Goal: Understand process/instructions: Learn how to perform a task or action

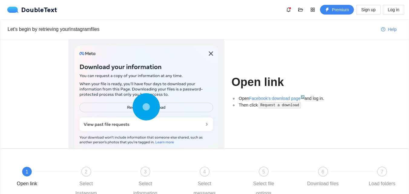
click at [143, 103] on circle at bounding box center [146, 106] width 11 height 11
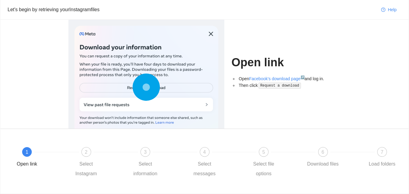
scroll to position [30, 0]
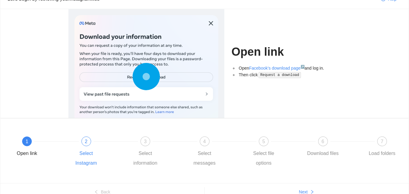
click at [89, 145] on div "2" at bounding box center [86, 141] width 10 height 10
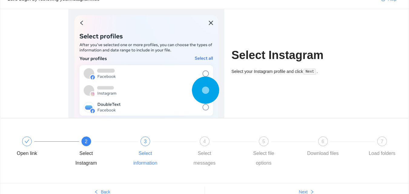
click at [144, 143] on div "3" at bounding box center [145, 141] width 10 height 10
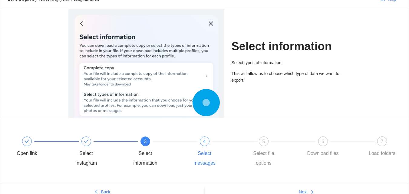
click at [205, 141] on span "4" at bounding box center [204, 141] width 3 height 5
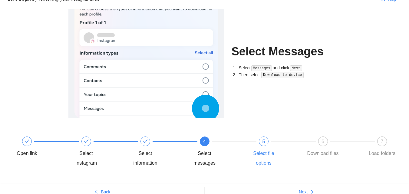
click at [259, 143] on div "5" at bounding box center [264, 141] width 10 height 10
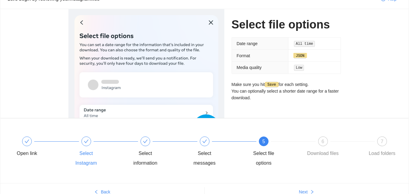
click at [80, 146] on div "Select Instagram" at bounding box center [98, 151] width 59 height 31
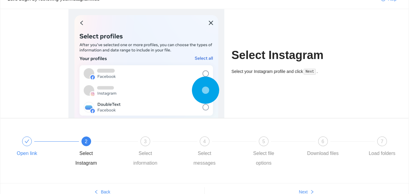
click at [23, 140] on div at bounding box center [27, 141] width 10 height 10
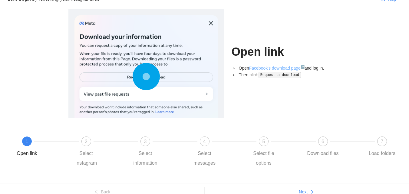
click at [262, 67] on link "Facebook's download page ↗" at bounding box center [276, 68] width 55 height 5
click at [259, 146] on div "5 Select file options" at bounding box center [275, 151] width 59 height 31
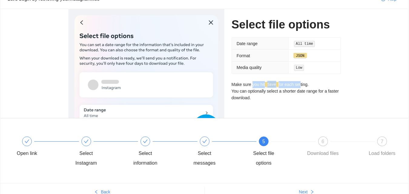
drag, startPoint x: 252, startPoint y: 86, endPoint x: 300, endPoint y: 82, distance: 47.9
click at [300, 82] on p "Make sure you hit Save for each setting. You can optionally select a shorter da…" at bounding box center [285, 91] width 109 height 20
click at [326, 142] on div at bounding box center [352, 141] width 59 height 2
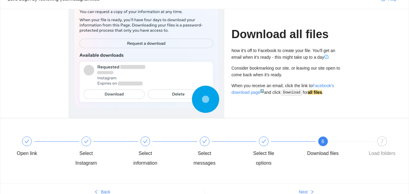
click at [241, 85] on div "When you receive an email, click the link to Facebook's download page ↗ and cli…" at bounding box center [285, 89] width 109 height 14
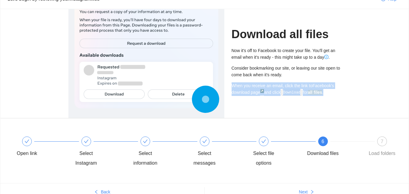
click at [241, 85] on div "When you receive an email, click the link to Facebook's download page ↗ and cli…" at bounding box center [285, 89] width 109 height 14
click at [241, 88] on div "When you receive an email, click the link to Facebook's download page ↗ and cli…" at bounding box center [285, 89] width 109 height 14
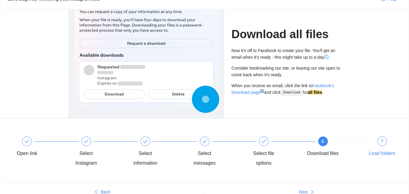
click at [379, 146] on div "7 Load folders" at bounding box center [381, 147] width 35 height 22
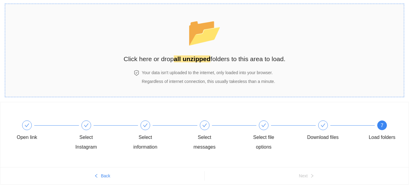
scroll to position [0, 0]
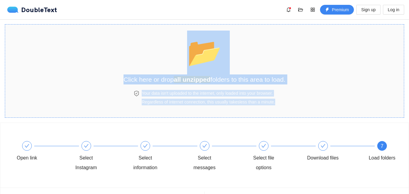
drag, startPoint x: 360, startPoint y: 45, endPoint x: 188, endPoint y: 70, distance: 174.5
click at [188, 70] on section "📂 Click here or drop all unzipped folders to this area to load. Your data isn't…" at bounding box center [204, 70] width 399 height 93
